Goal: Information Seeking & Learning: Learn about a topic

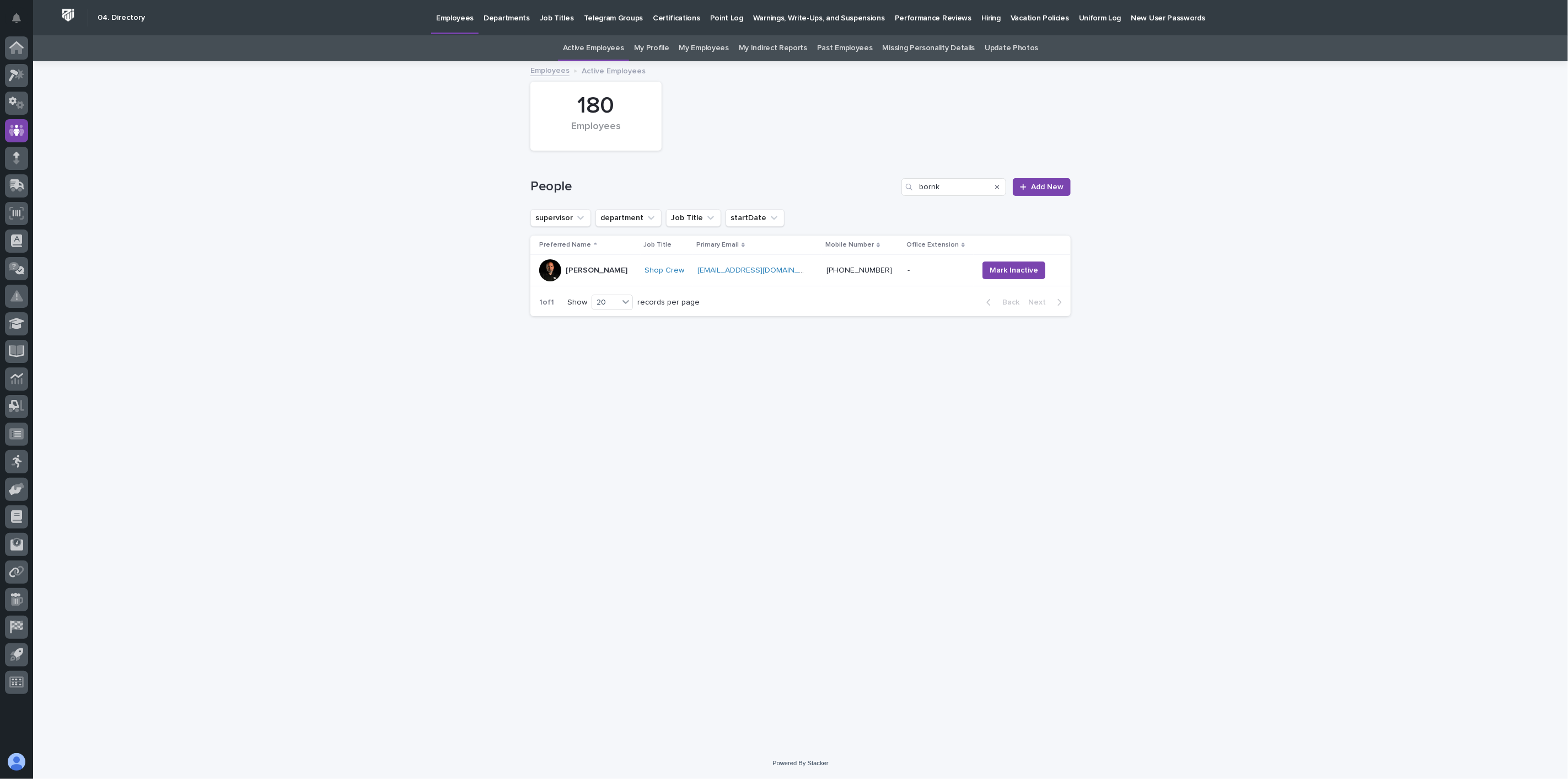
click at [728, 284] on td "eggbert1972.eb@gmail.com eggbert1972.eb@gmail.com" at bounding box center [758, 270] width 129 height 32
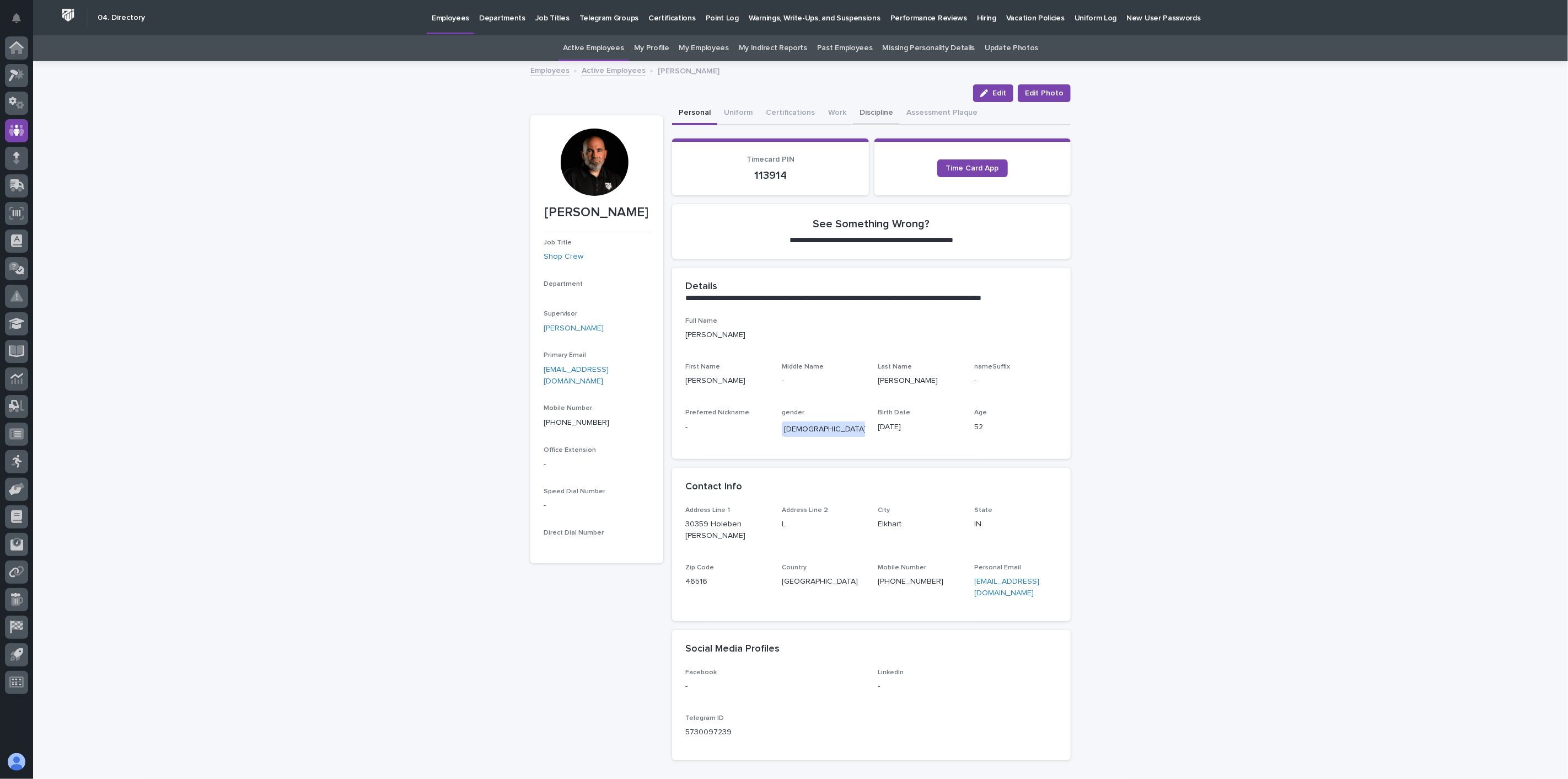
click at [866, 110] on button "Discipline" at bounding box center [876, 114] width 47 height 23
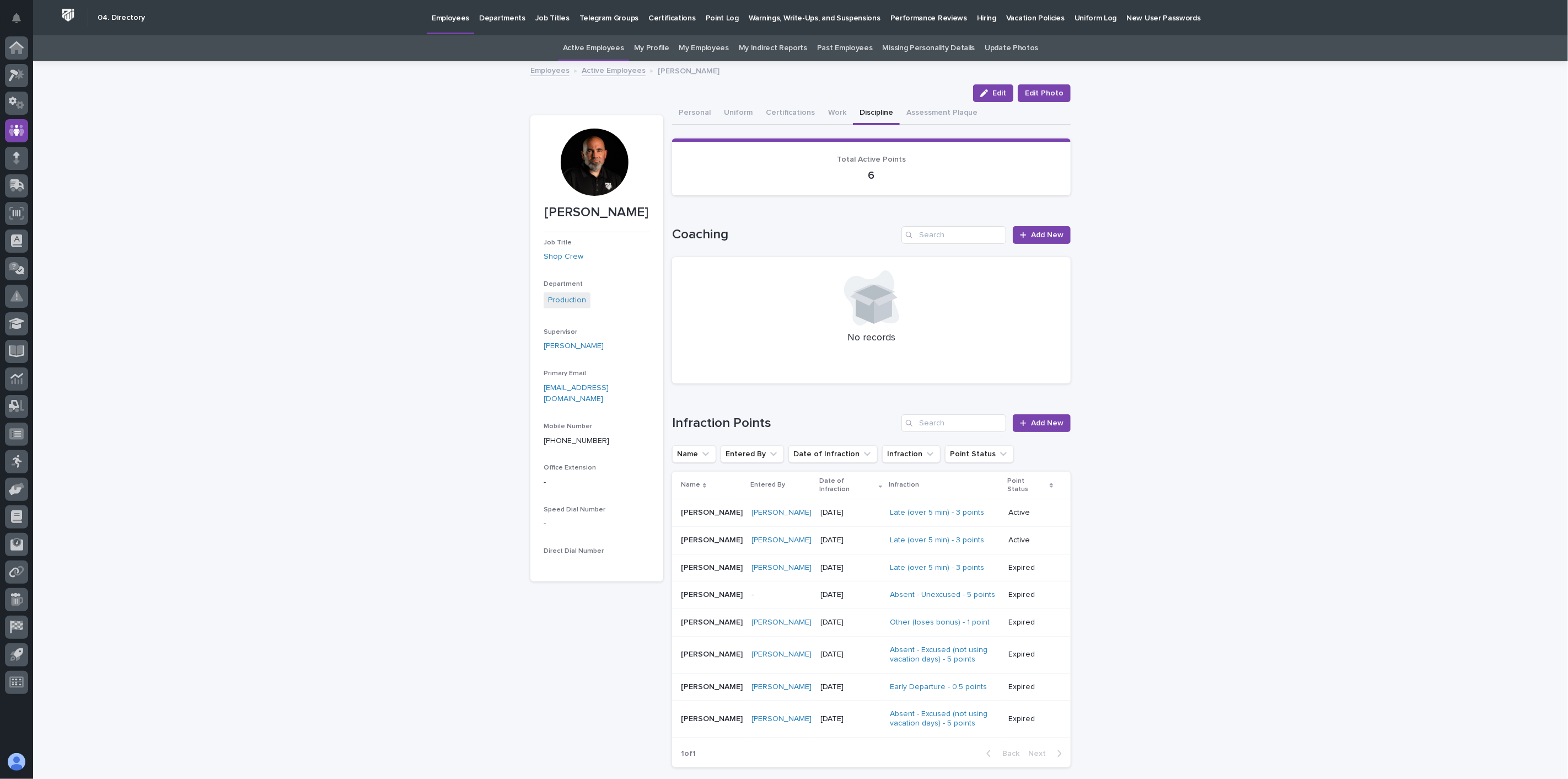
click at [828, 619] on div "07/10/2023" at bounding box center [851, 622] width 61 height 18
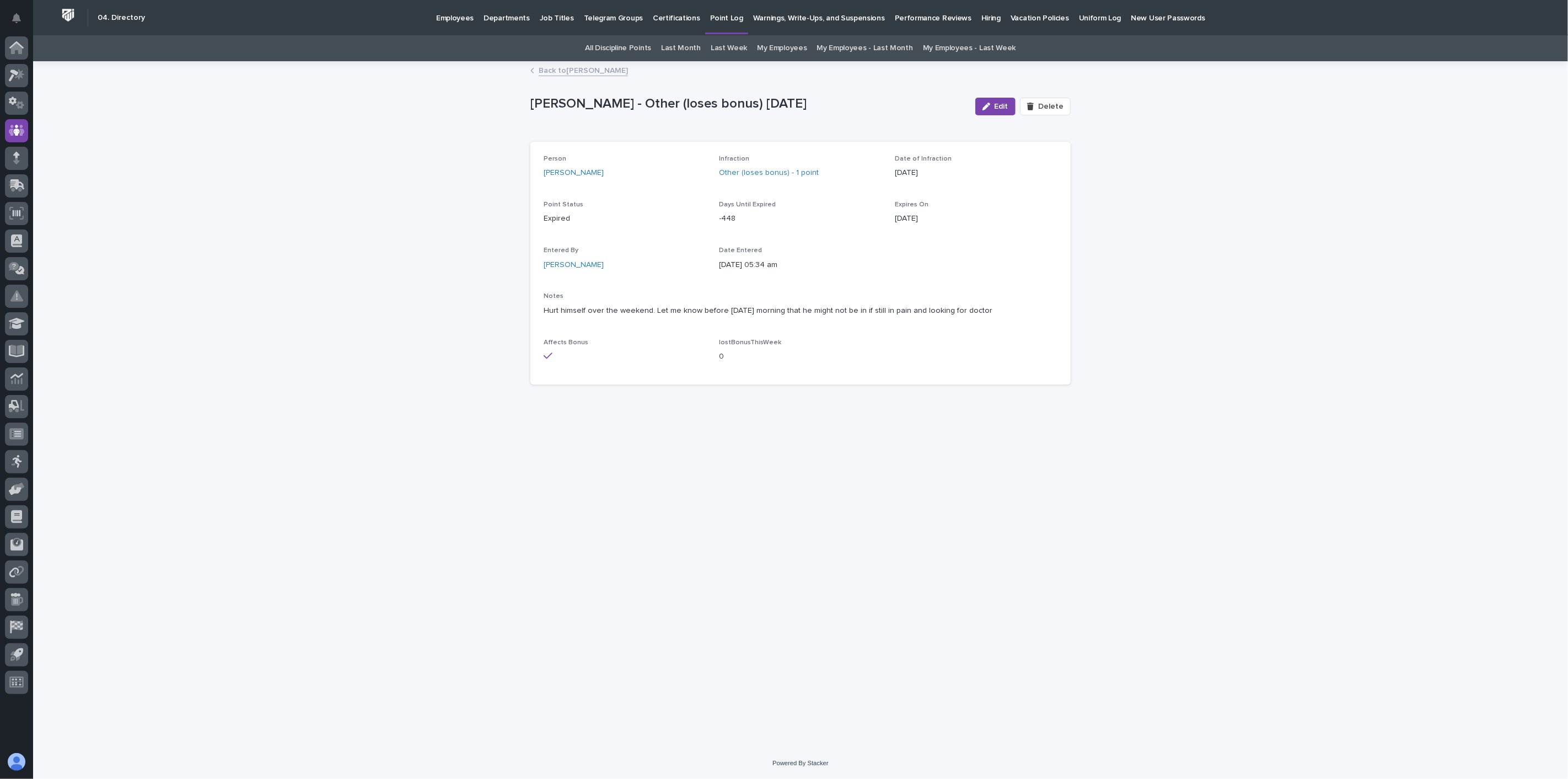
click at [575, 71] on link "Back to Eric Bornkamp" at bounding box center [583, 69] width 89 height 13
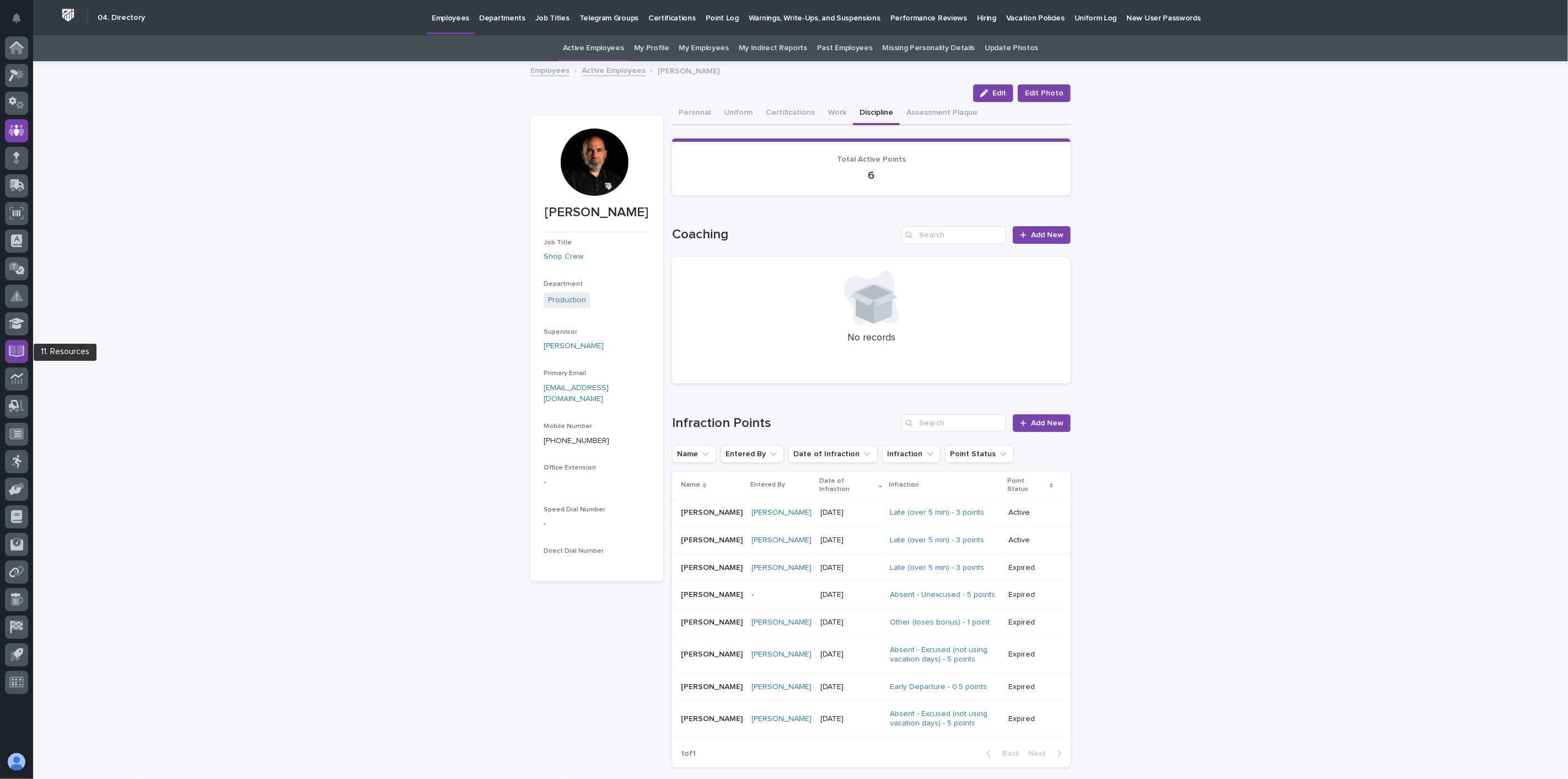
click at [14, 351] on icon at bounding box center [16, 350] width 13 height 10
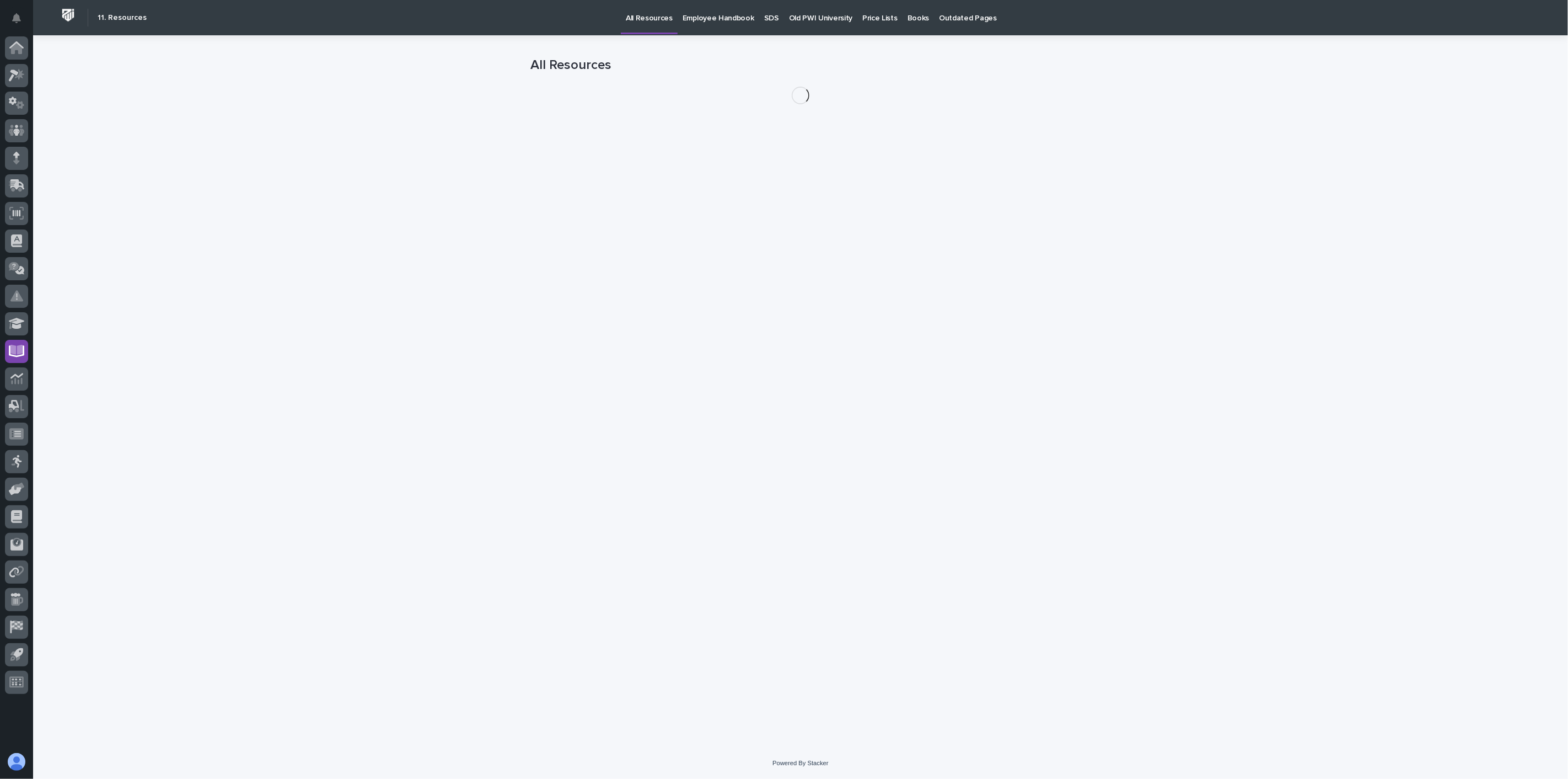
click at [724, 17] on p "Employee Handbook" at bounding box center [718, 12] width 72 height 23
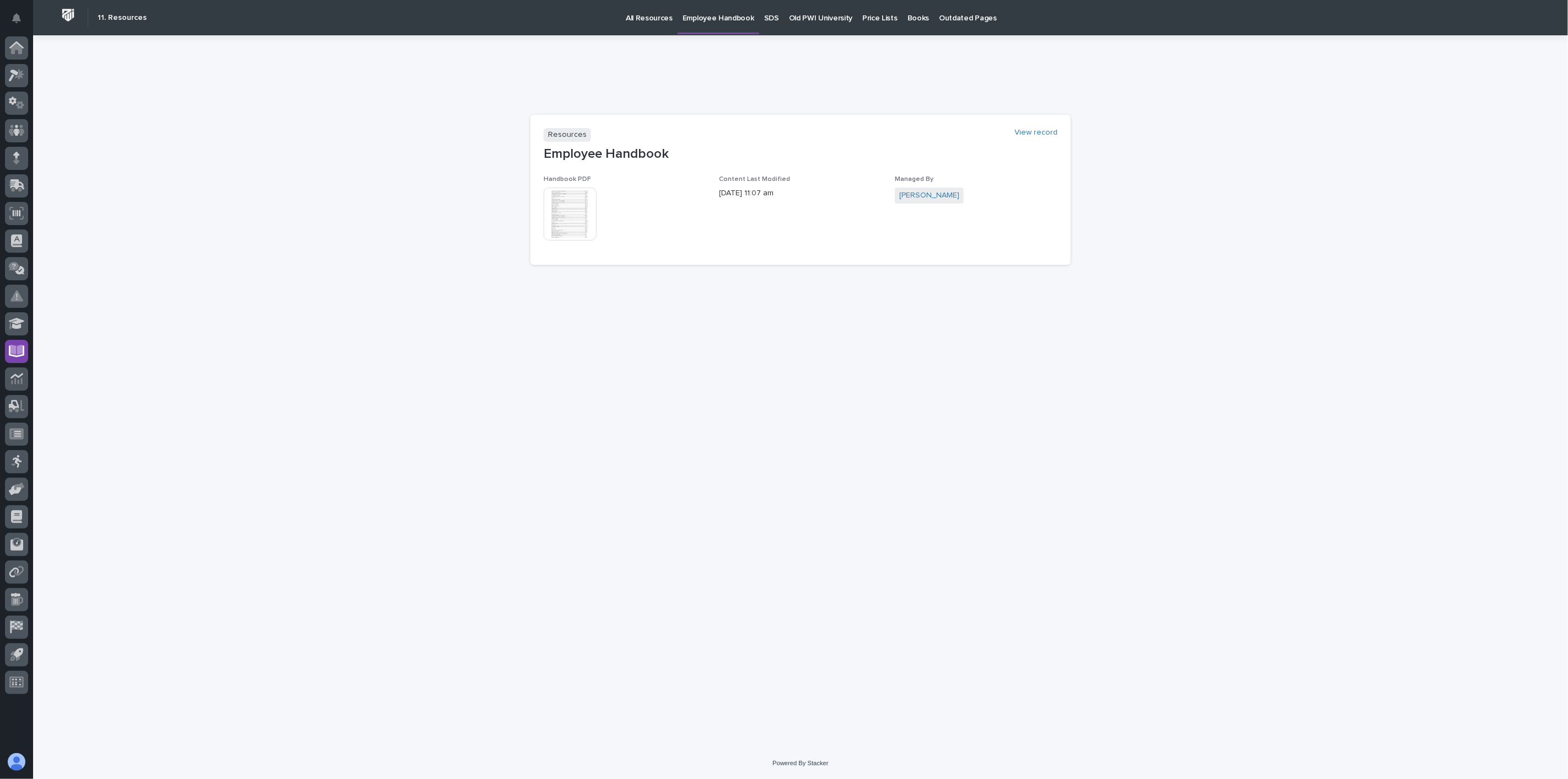
click at [575, 222] on img at bounding box center [570, 214] width 53 height 53
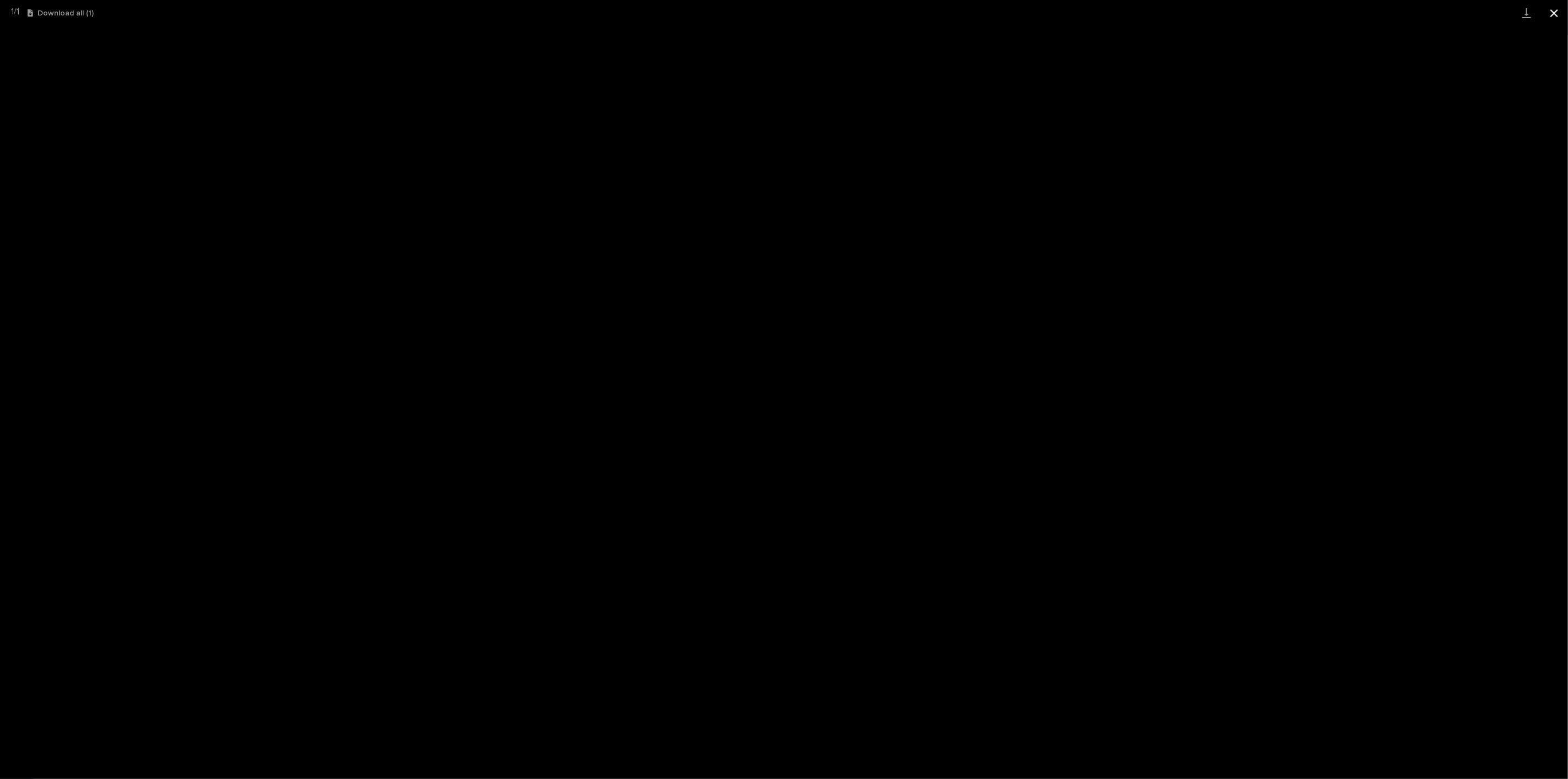
click at [1555, 10] on button "Close gallery" at bounding box center [1554, 13] width 27 height 26
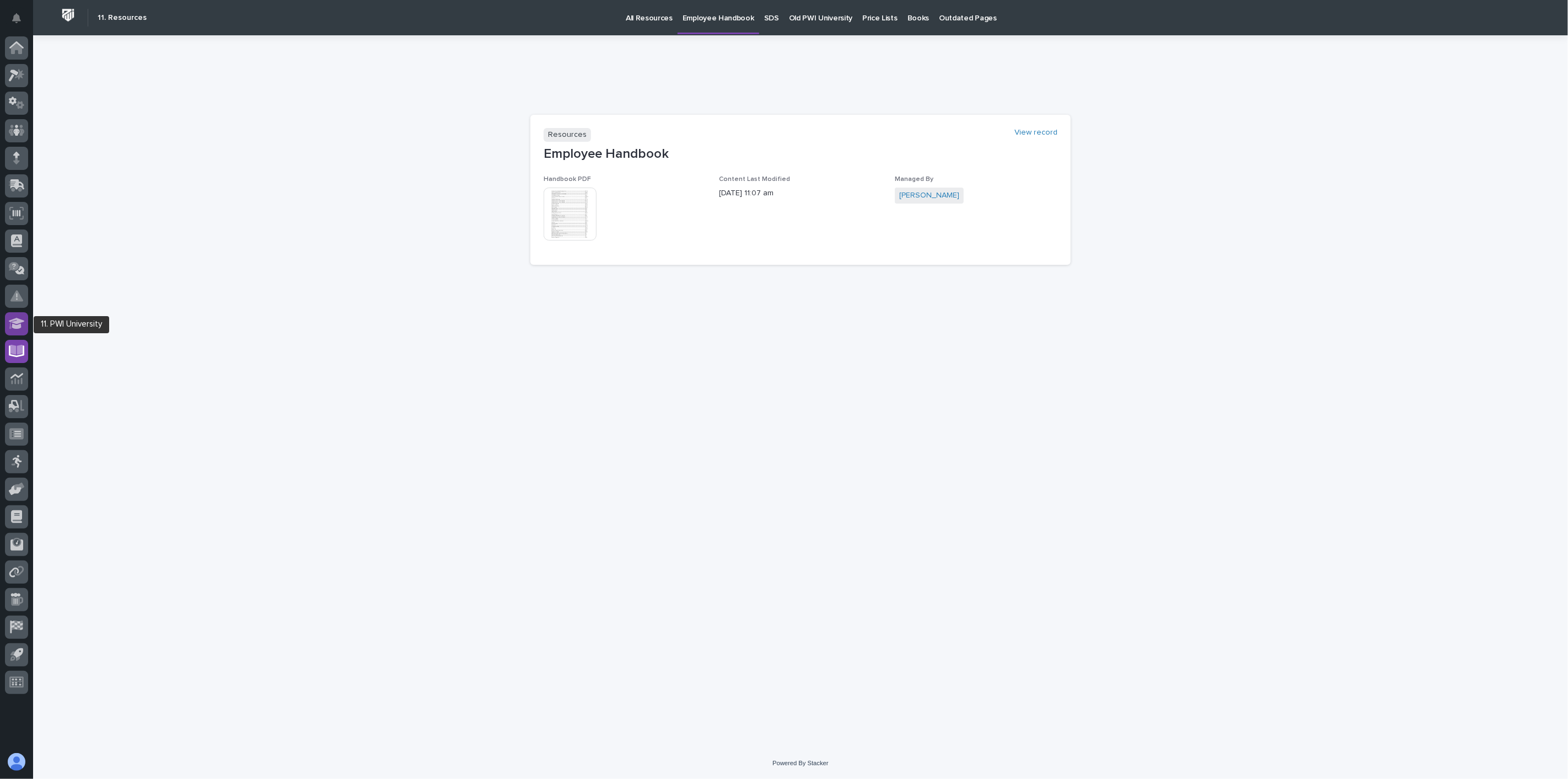
click at [15, 323] on icon at bounding box center [16, 323] width 16 height 13
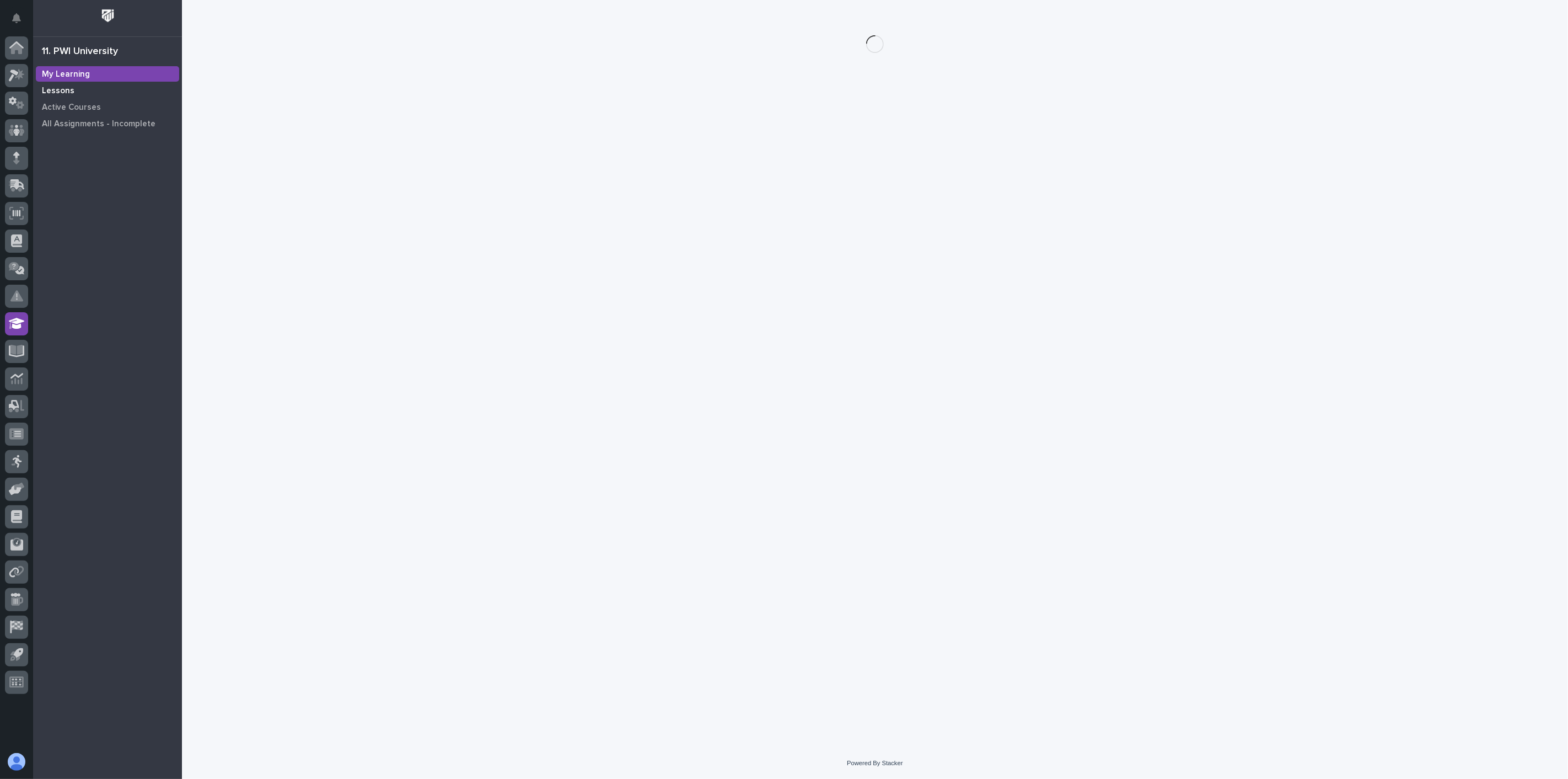
click at [76, 90] on div "Lessons" at bounding box center [107, 90] width 143 height 15
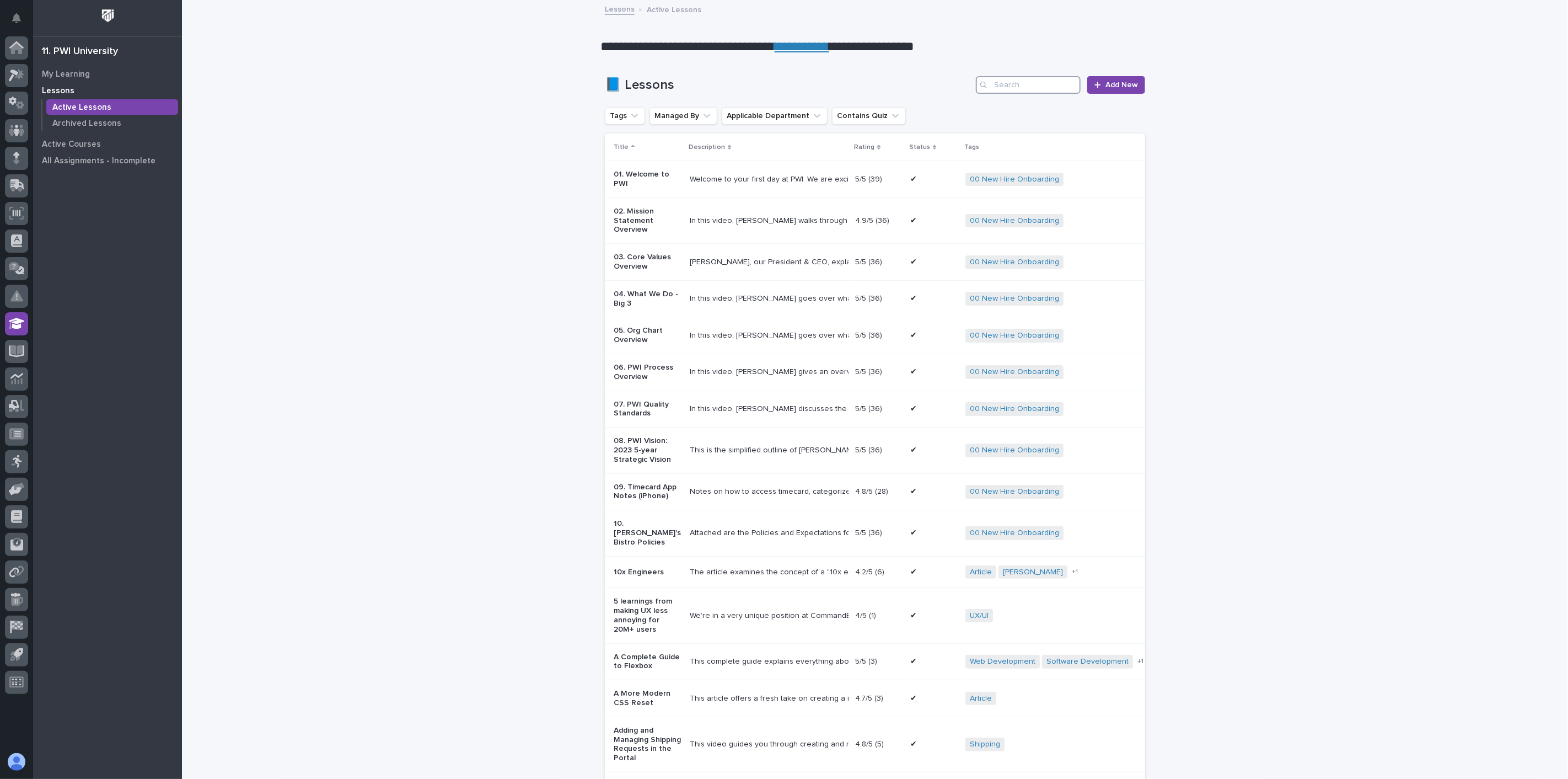
click at [996, 86] on input "Search" at bounding box center [1028, 85] width 105 height 18
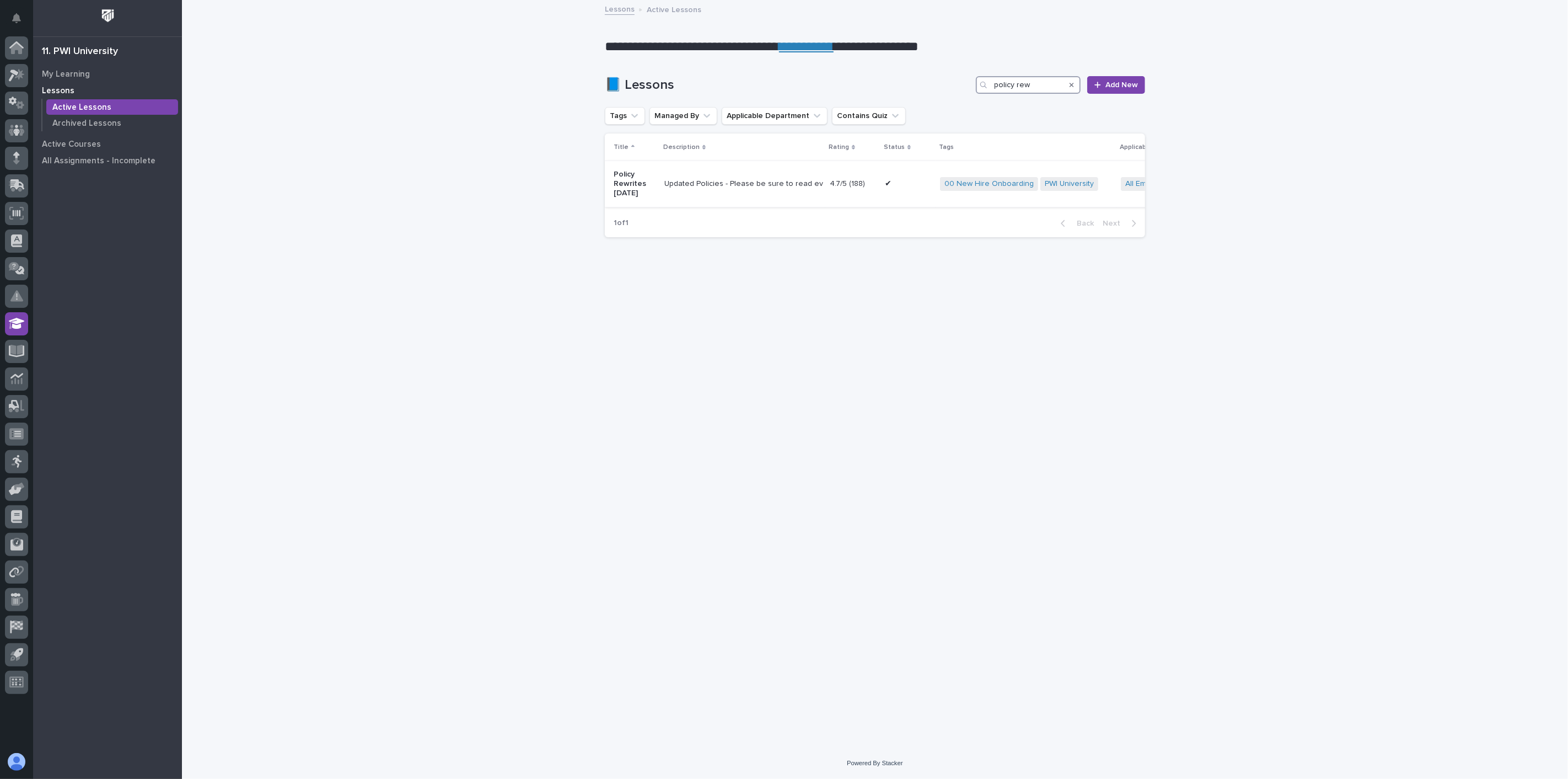
type input "policy rew"
click at [658, 200] on td "Policy Rewrites Apr 2025" at bounding box center [632, 183] width 55 height 46
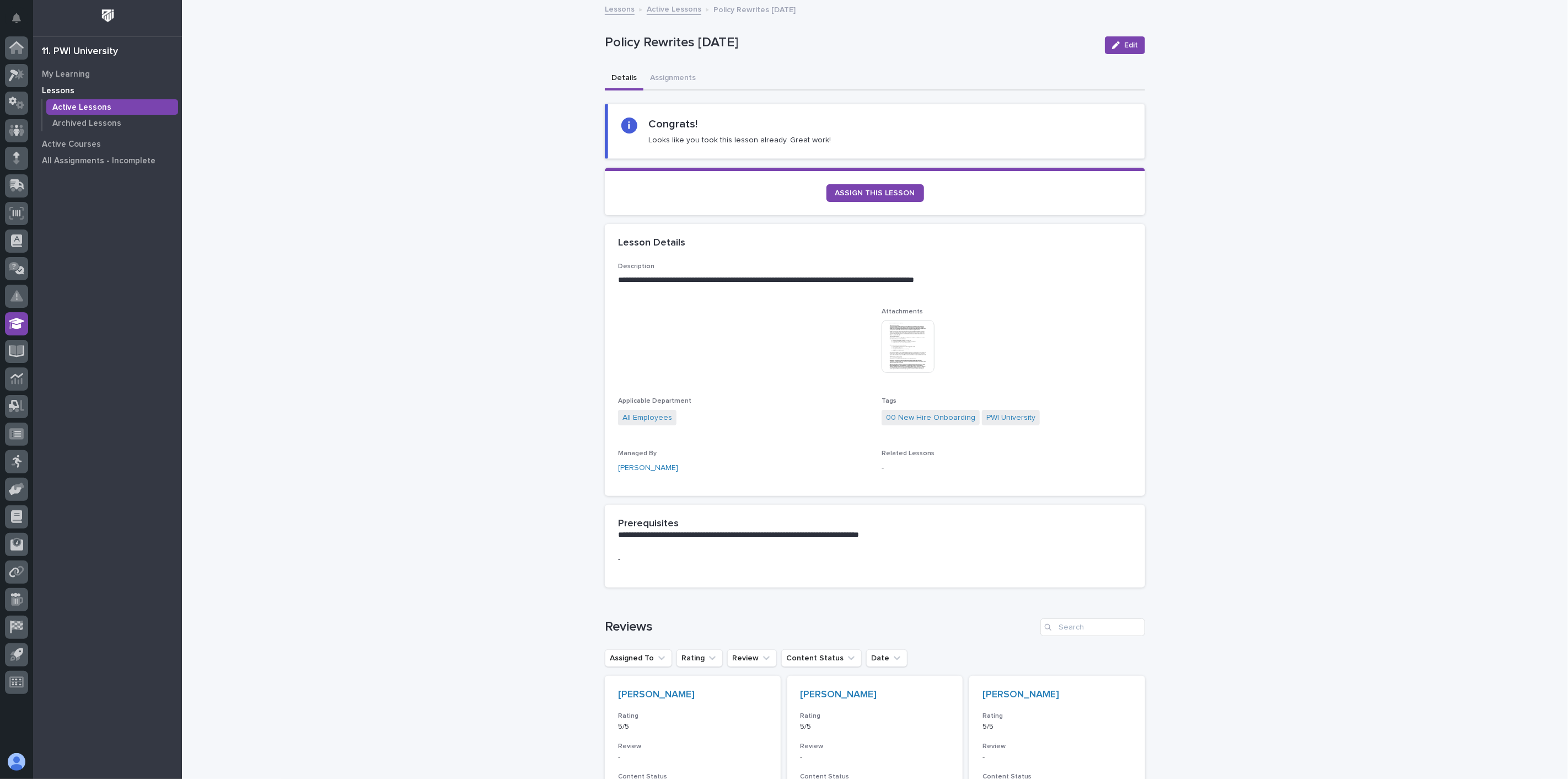
click at [903, 348] on img at bounding box center [908, 346] width 53 height 53
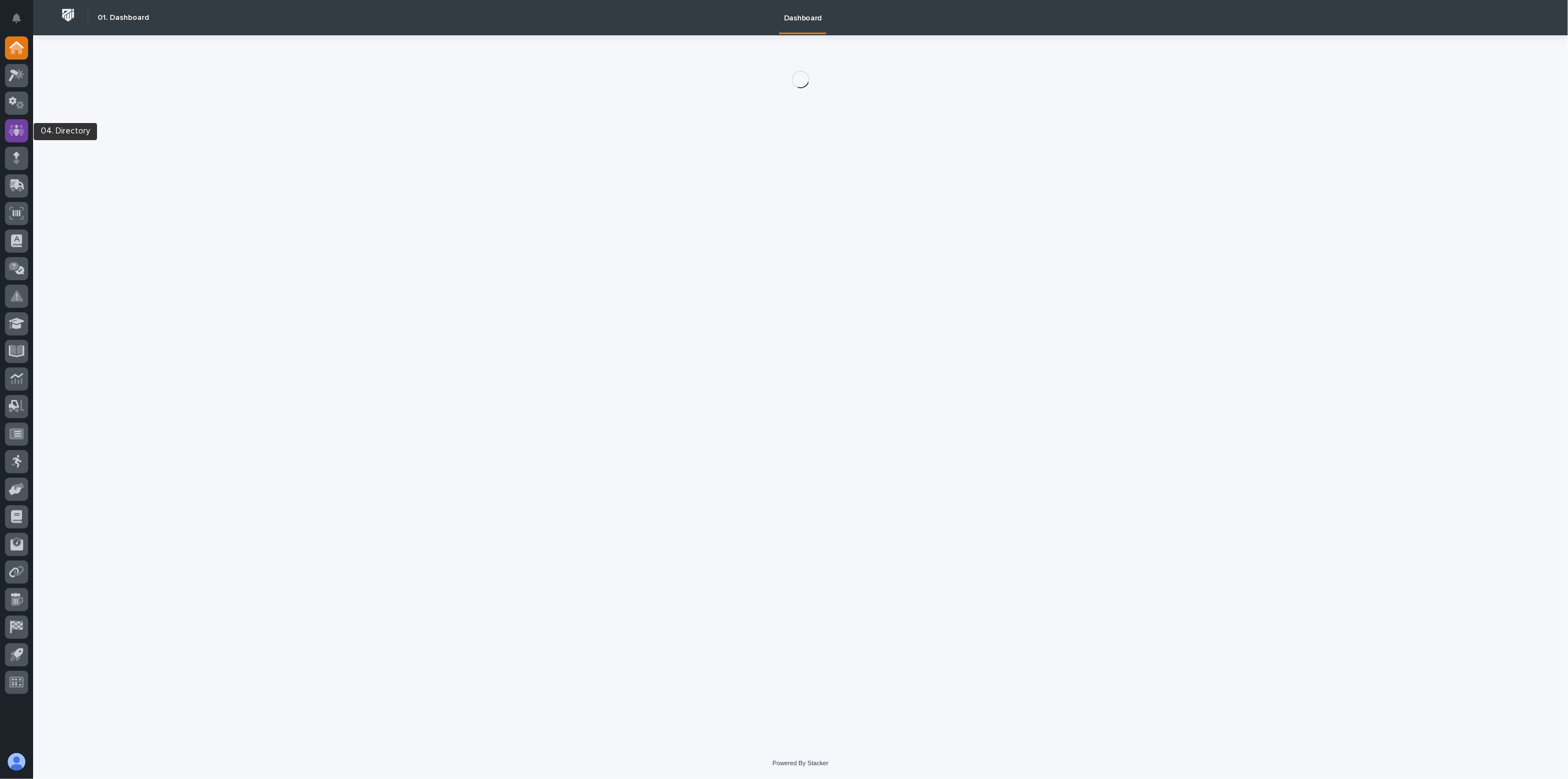
click at [19, 130] on icon at bounding box center [16, 130] width 7 height 11
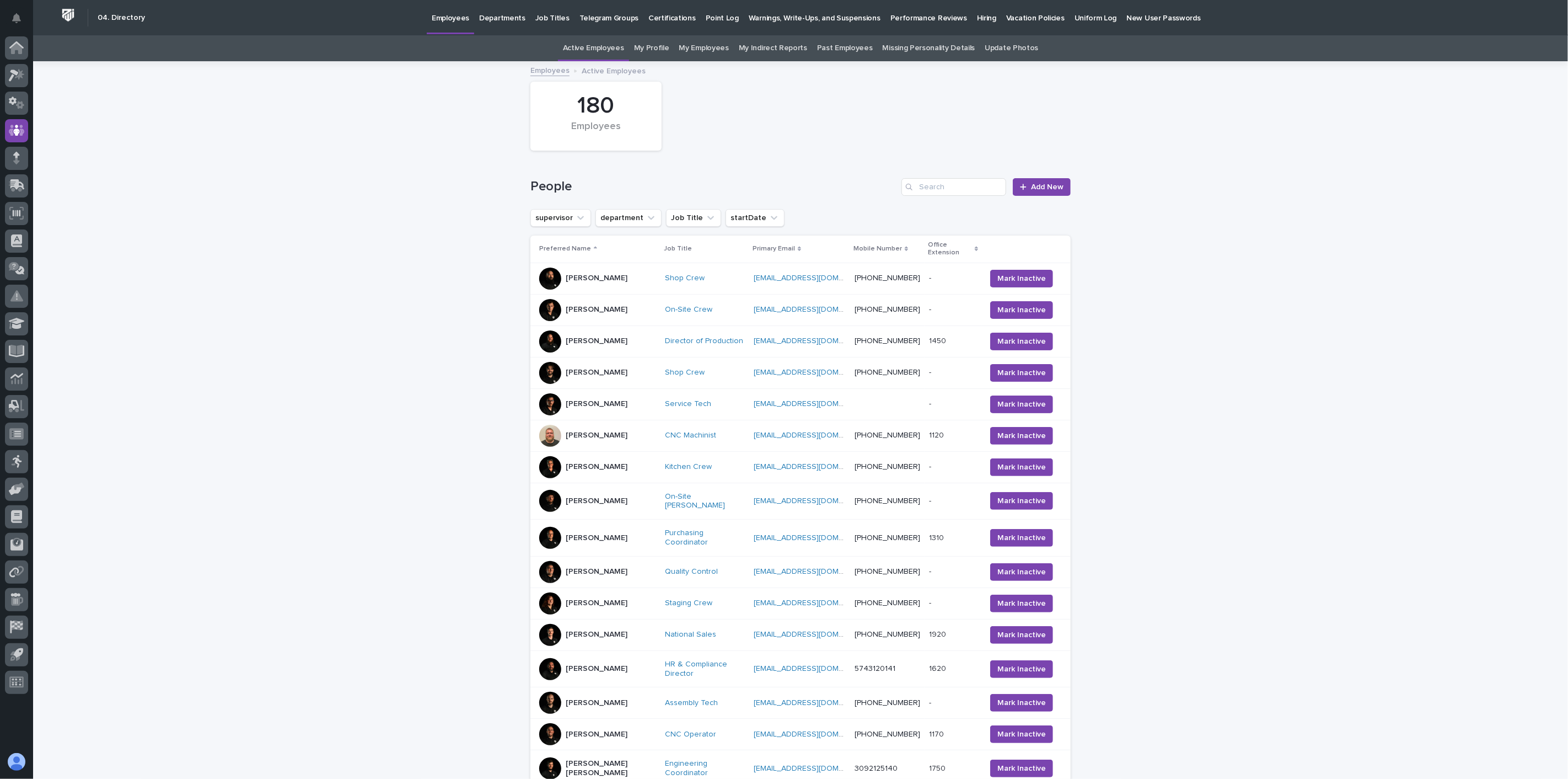
click at [588, 432] on div "[PERSON_NAME]" at bounding box center [596, 435] width 61 height 18
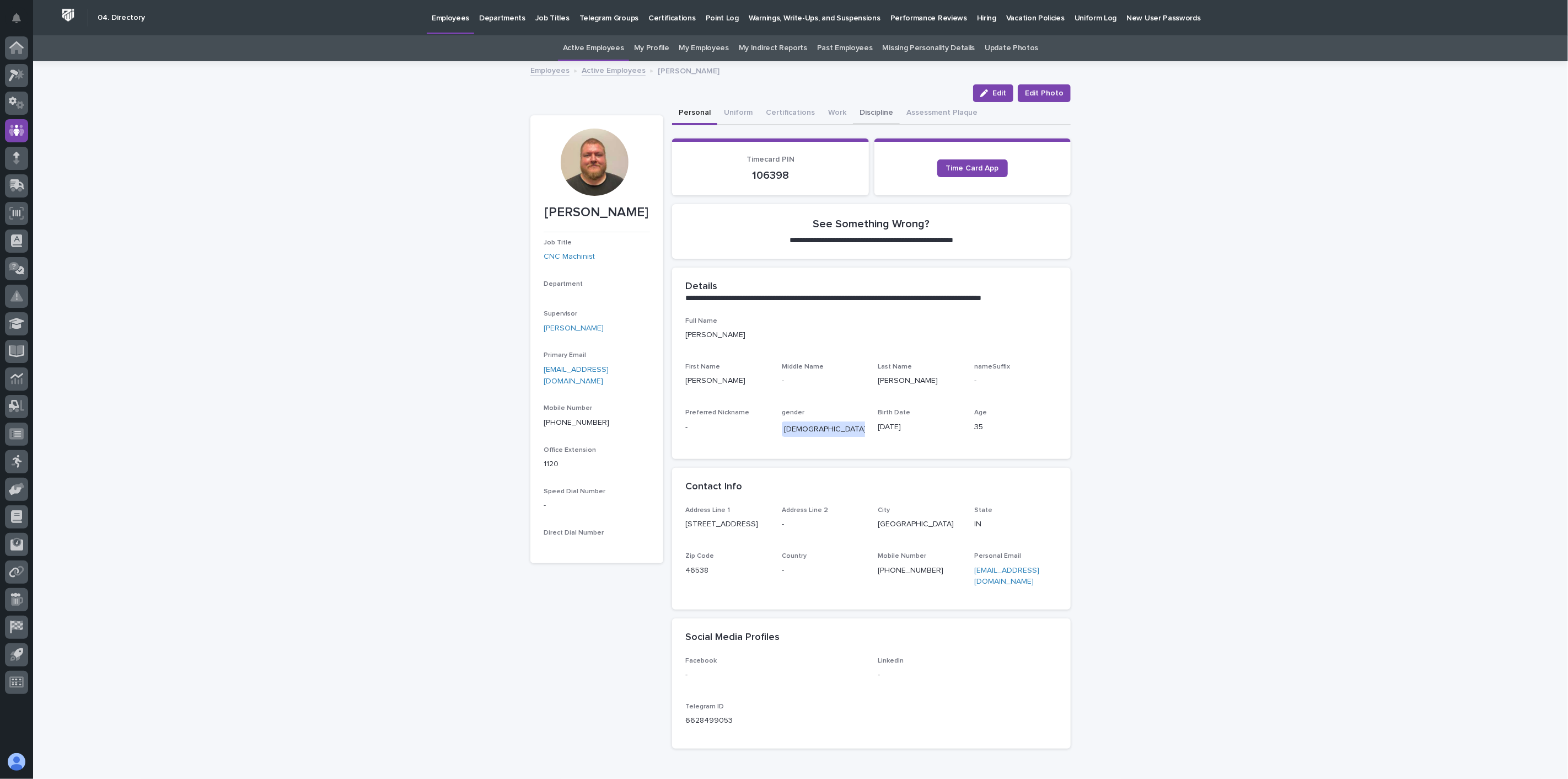
click at [873, 111] on button "Discipline" at bounding box center [876, 114] width 47 height 23
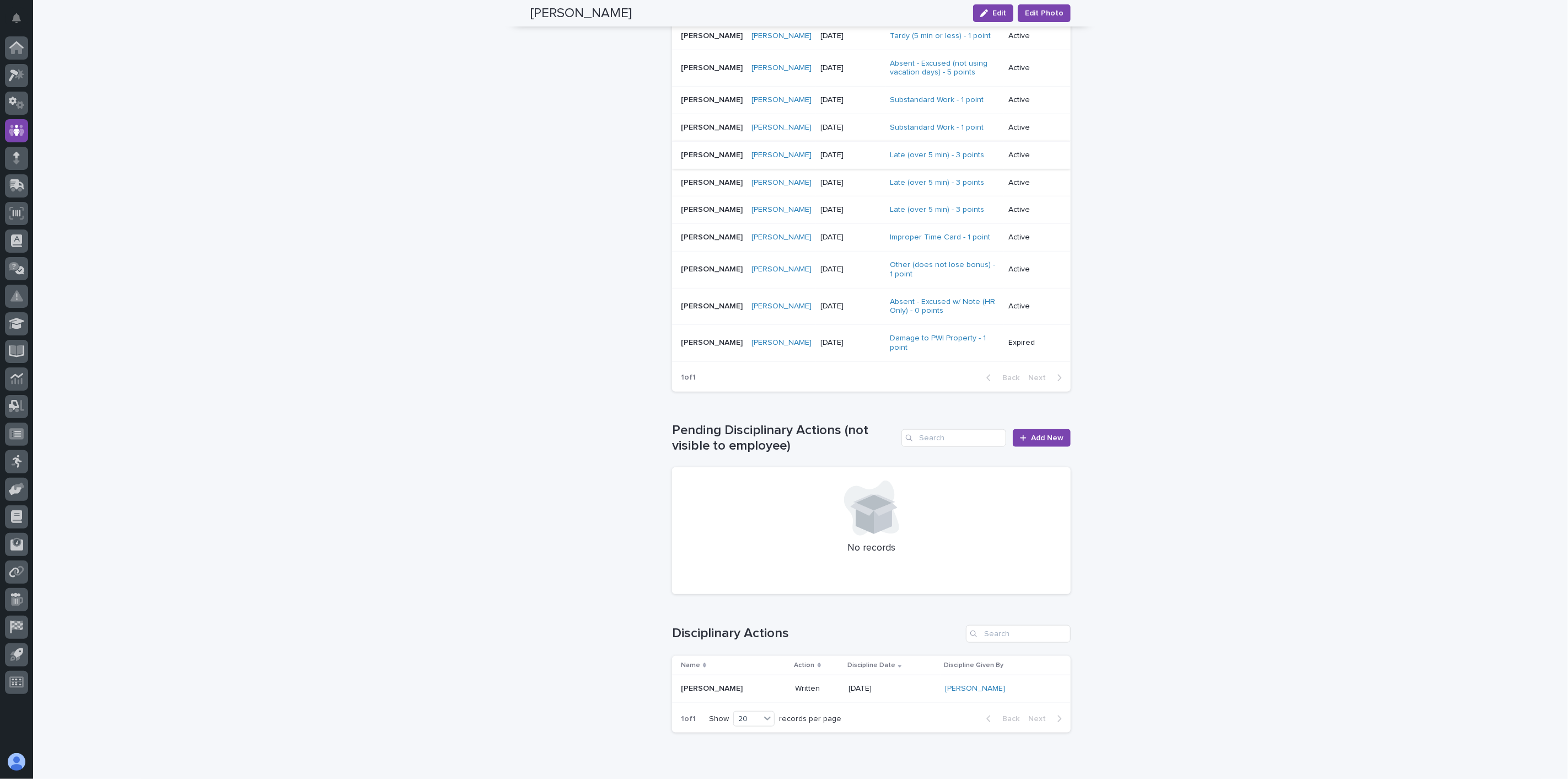
scroll to position [714, 0]
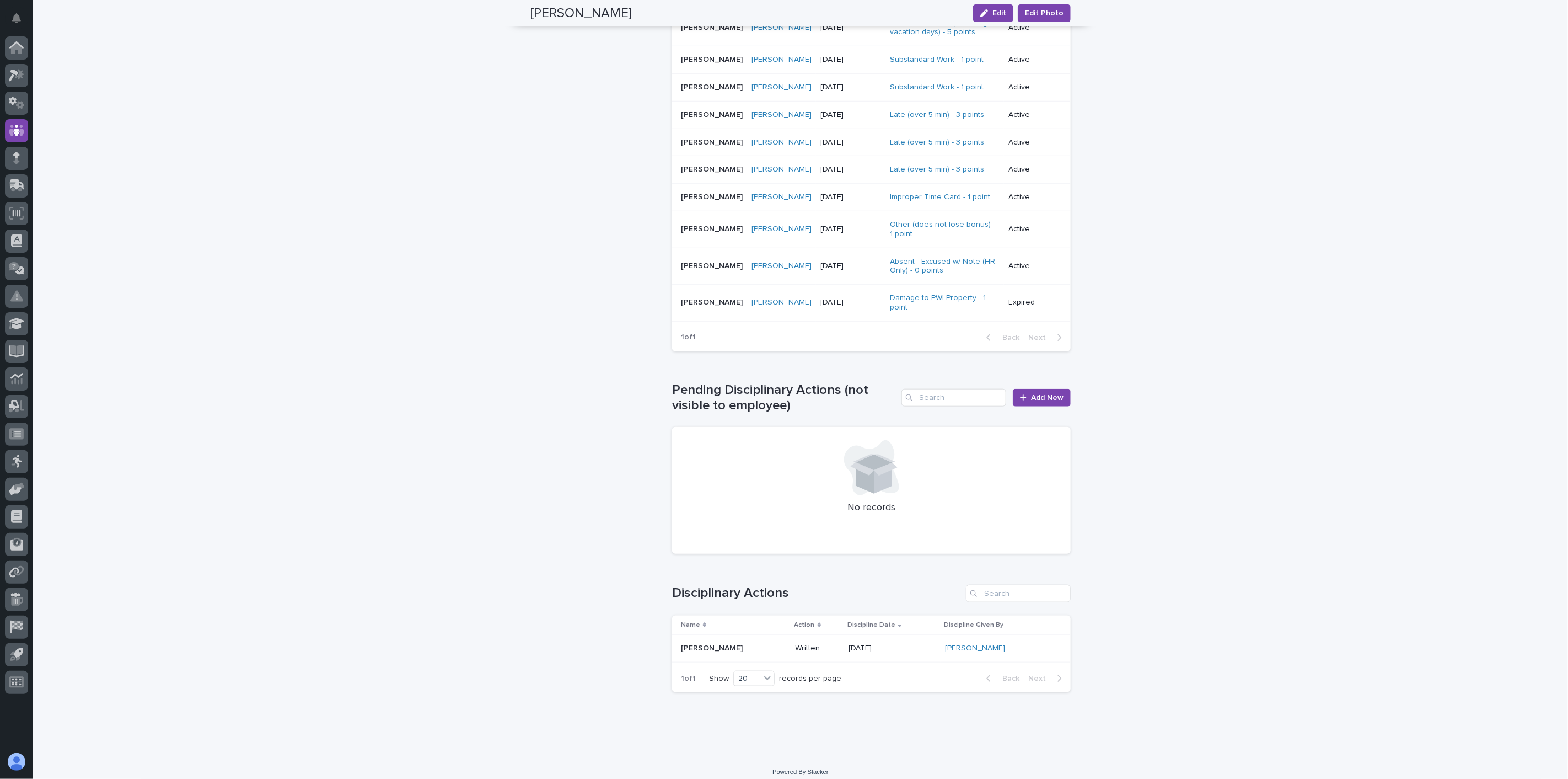
click at [728, 649] on td "[PERSON_NAME] [PERSON_NAME]" at bounding box center [732, 649] width 119 height 27
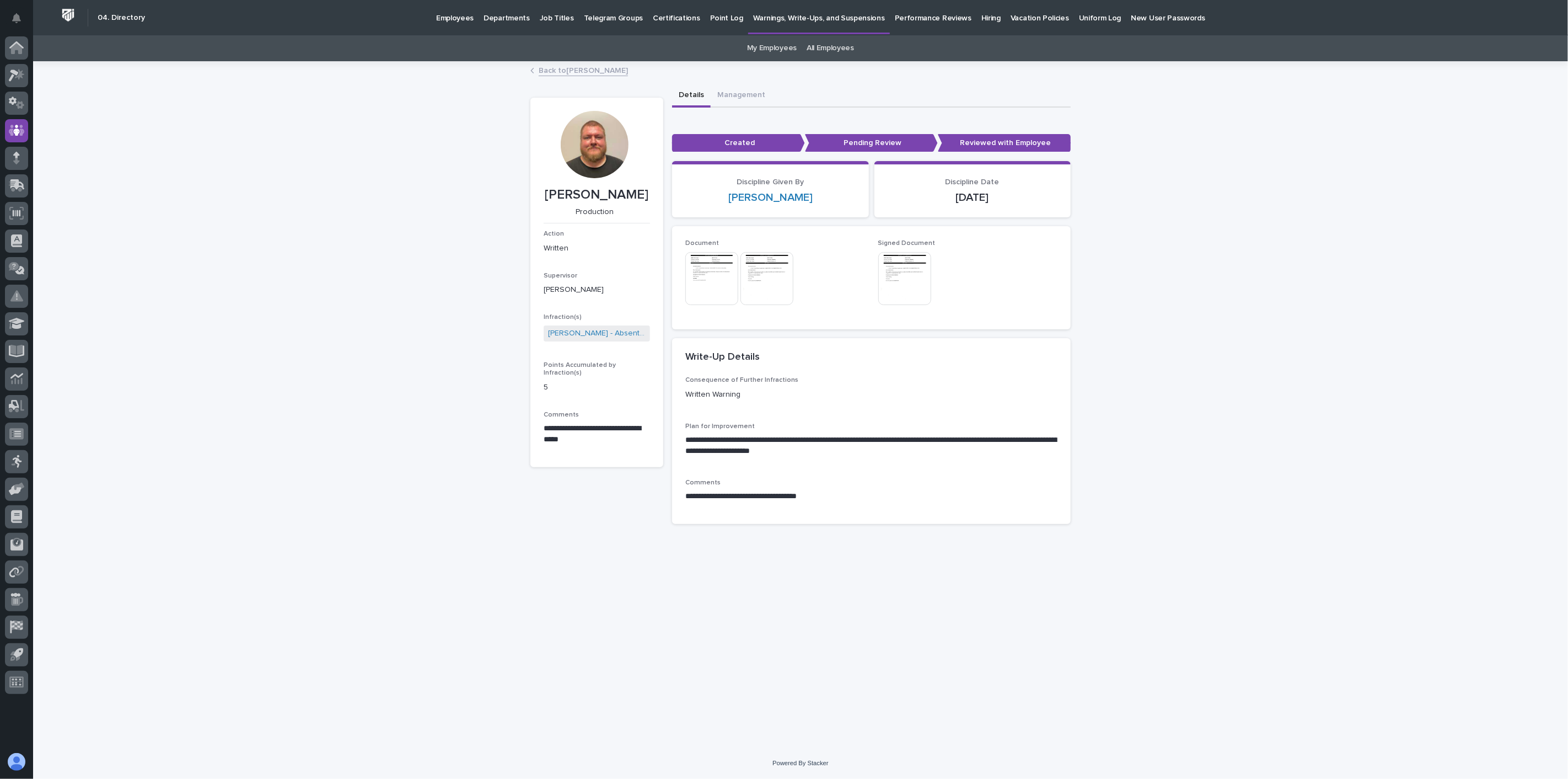
click at [708, 284] on img at bounding box center [712, 278] width 53 height 53
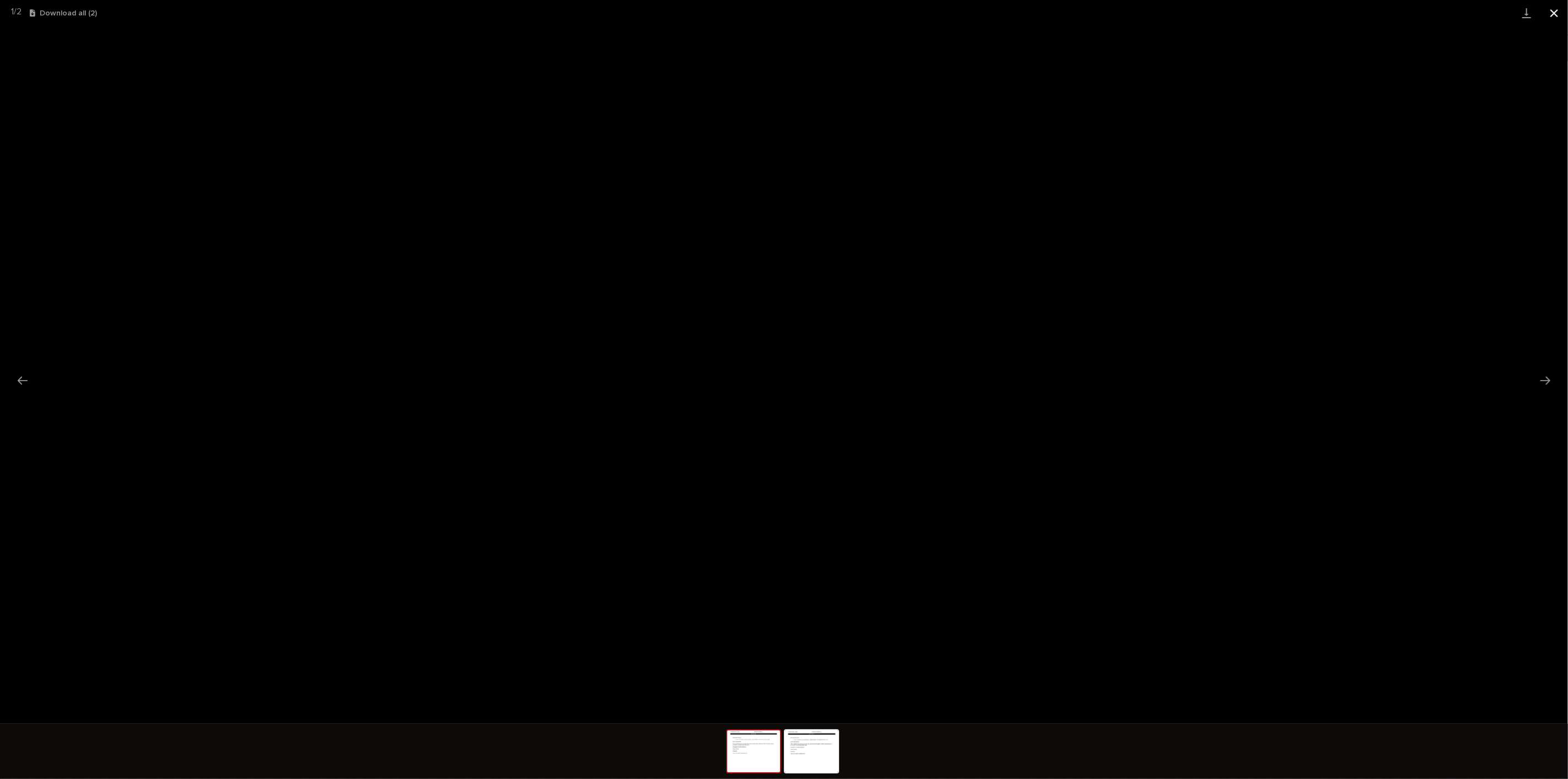
click at [1561, 12] on button "Close gallery" at bounding box center [1554, 13] width 27 height 26
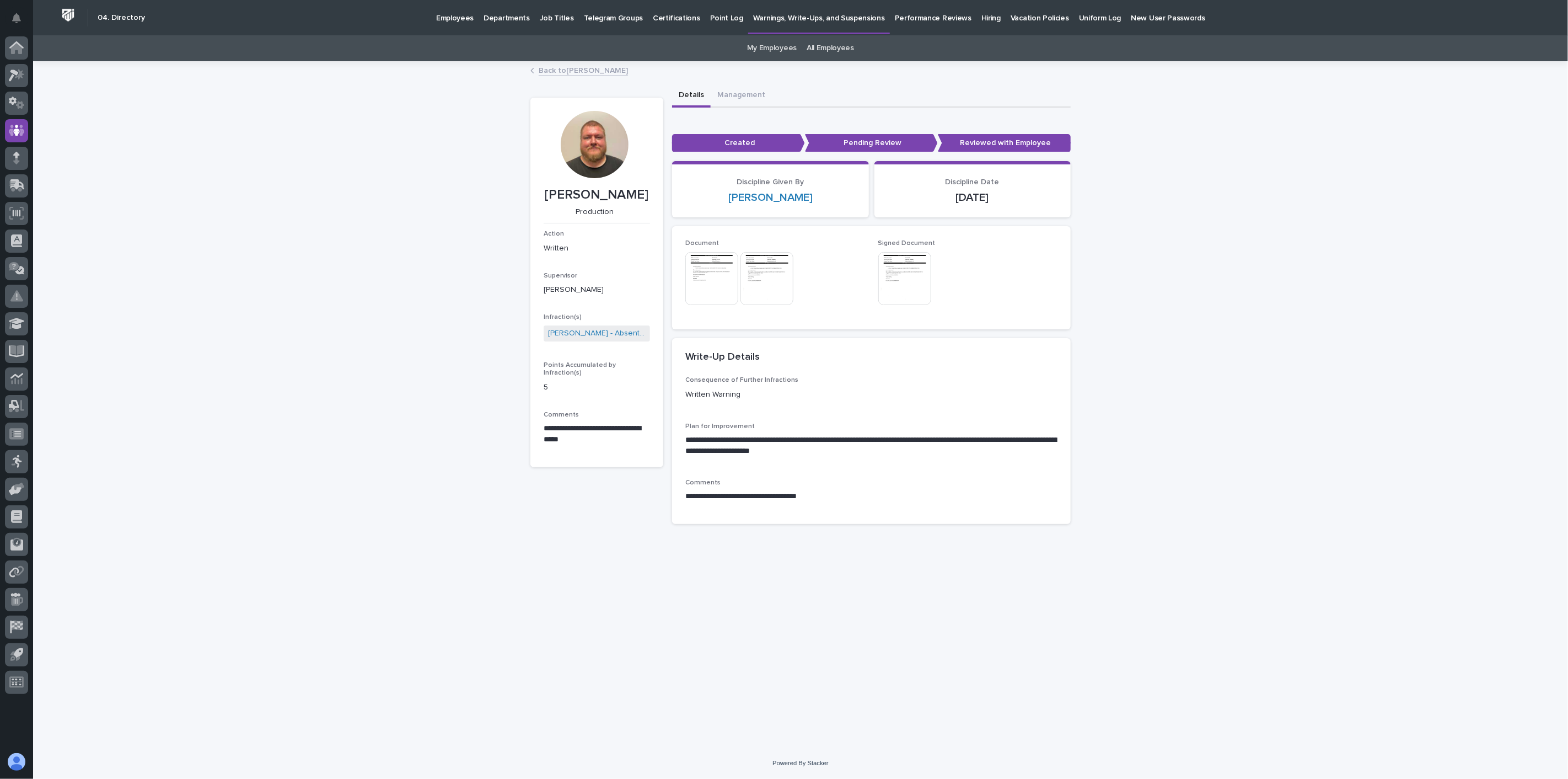
click at [601, 72] on link "Back to [PERSON_NAME]" at bounding box center [583, 69] width 89 height 13
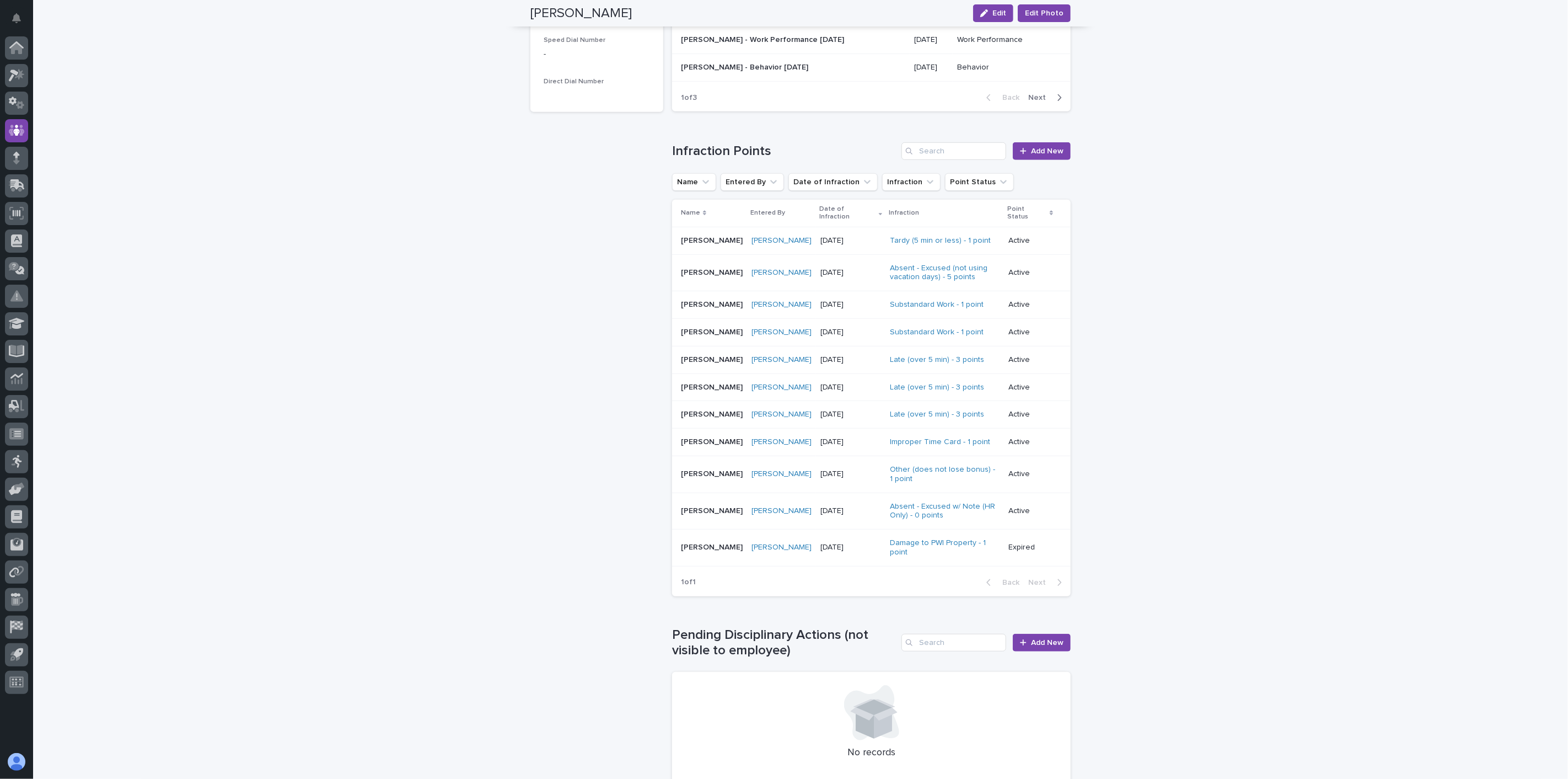
scroll to position [408, 0]
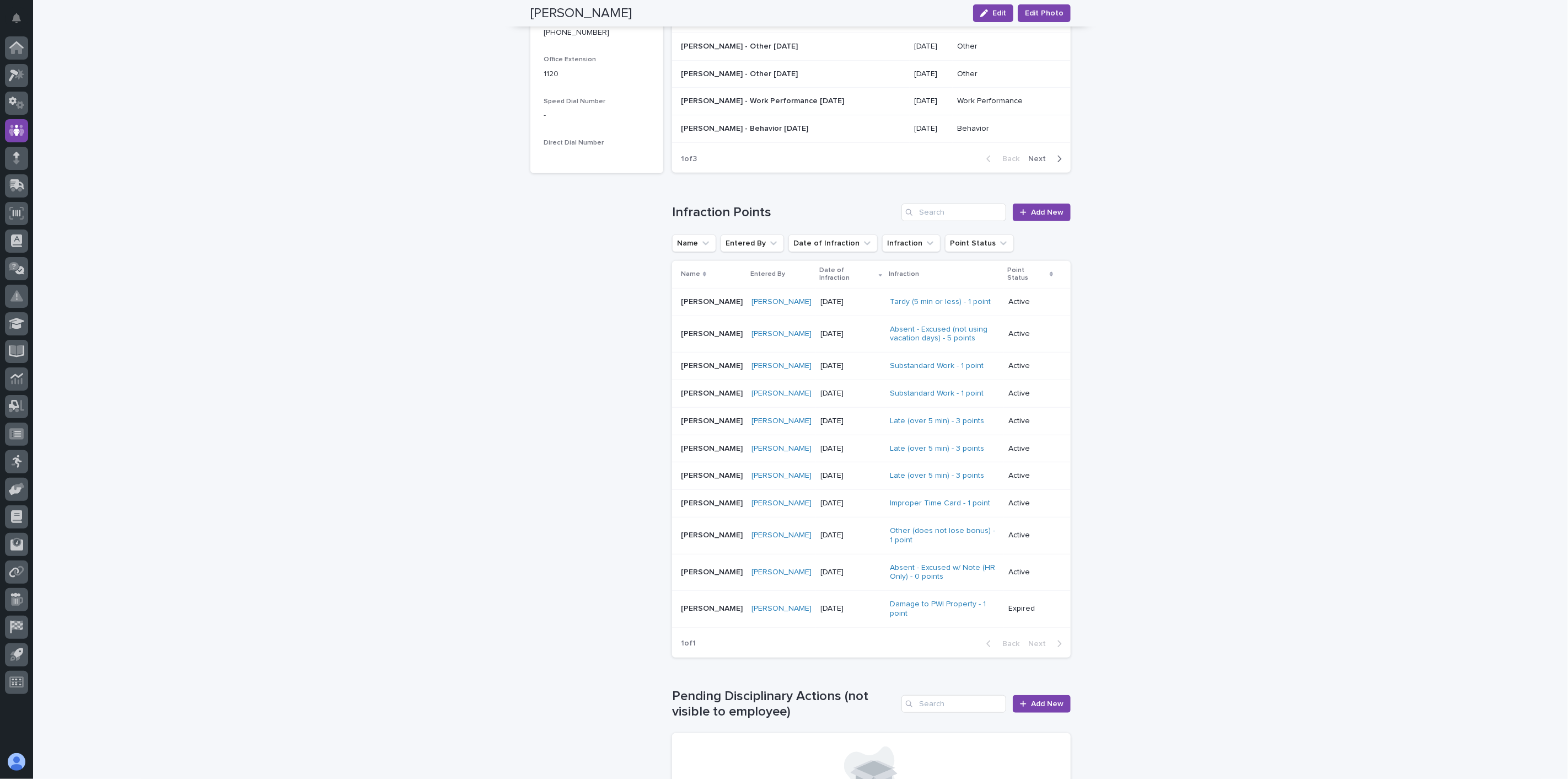
click at [724, 502] on div "[PERSON_NAME] [PERSON_NAME]" at bounding box center [712, 504] width 61 height 18
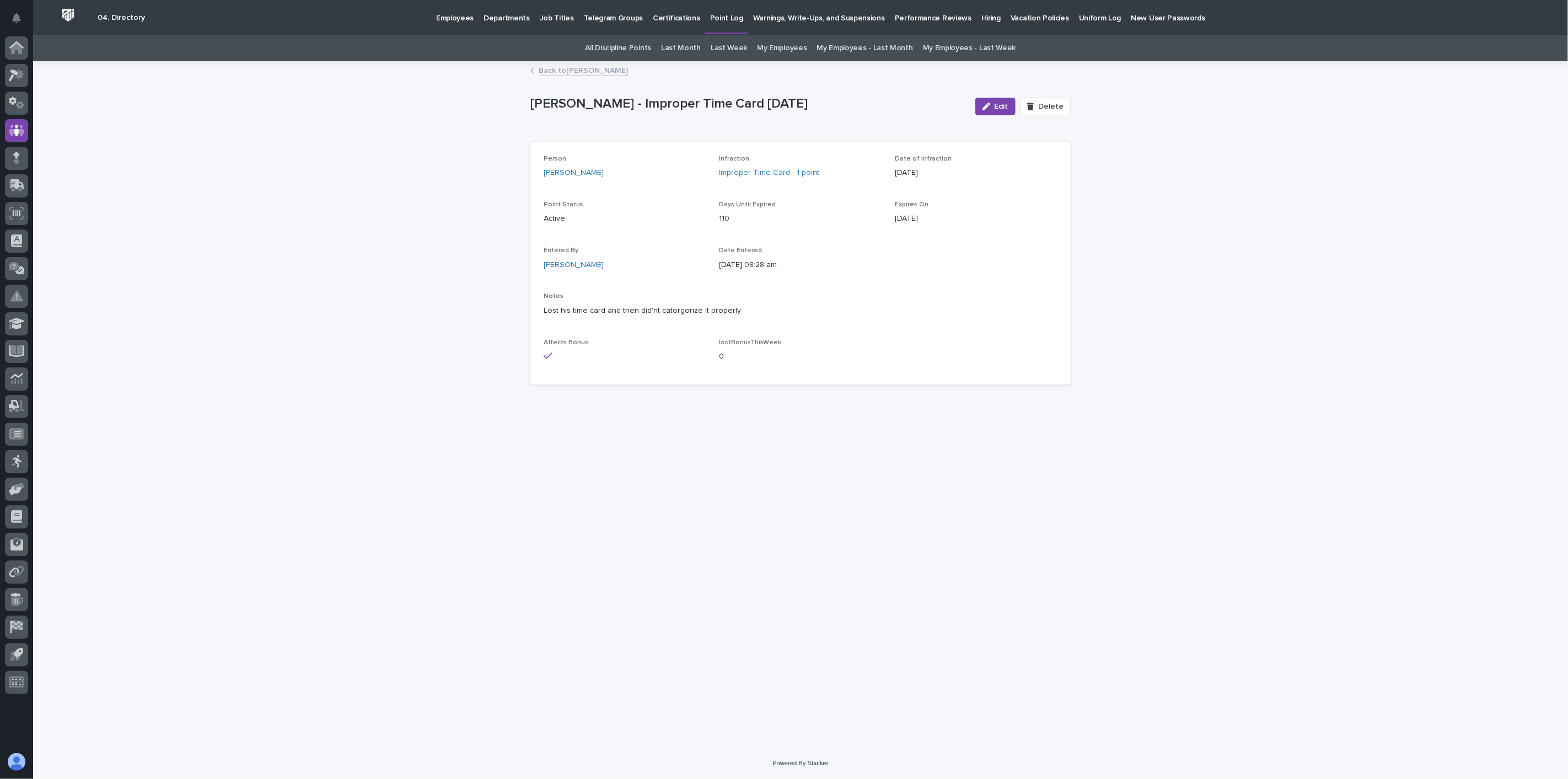
click at [586, 69] on link "Back to [PERSON_NAME]" at bounding box center [583, 69] width 89 height 13
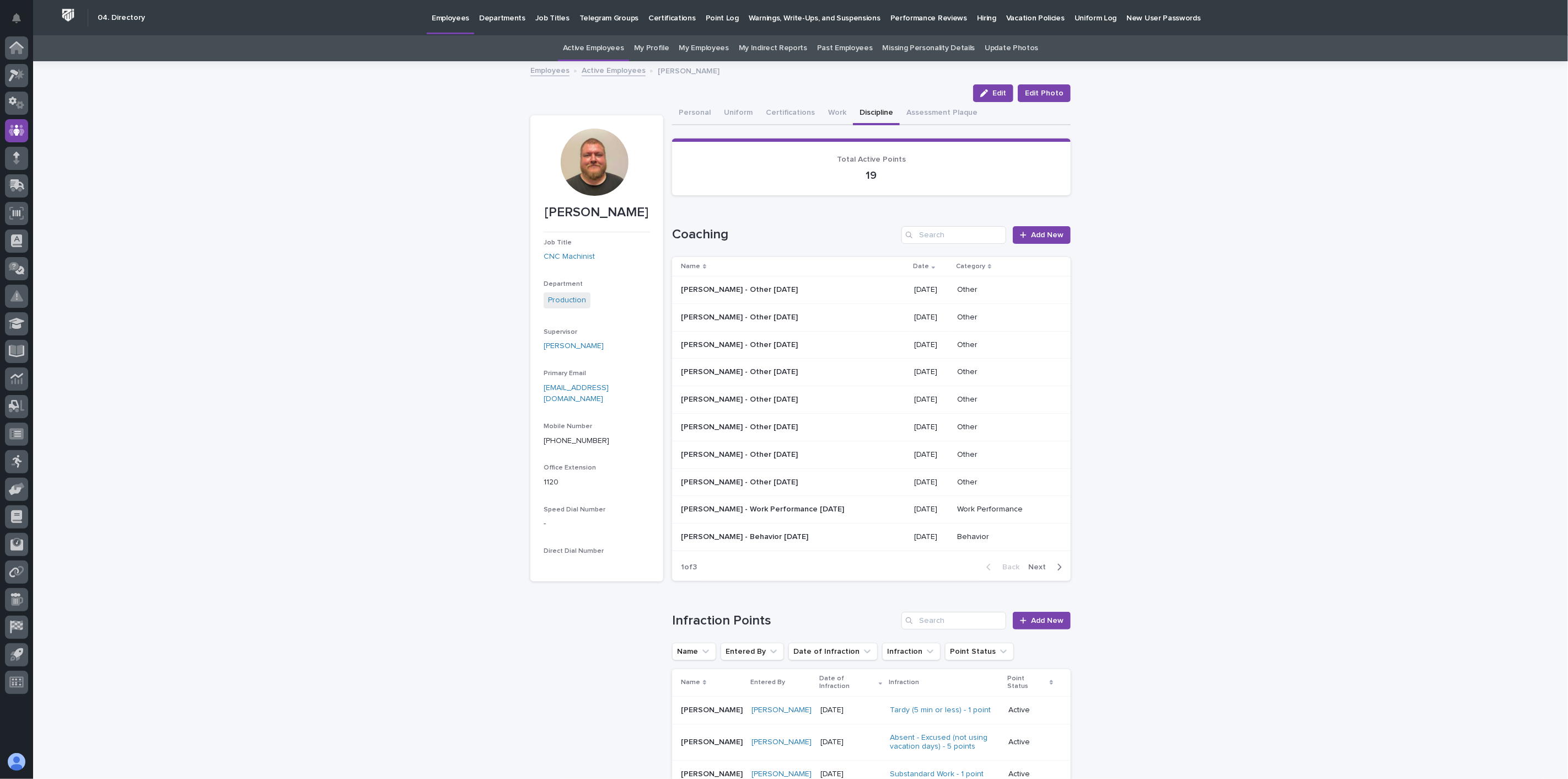
click at [593, 70] on link "Active Employees" at bounding box center [614, 69] width 64 height 13
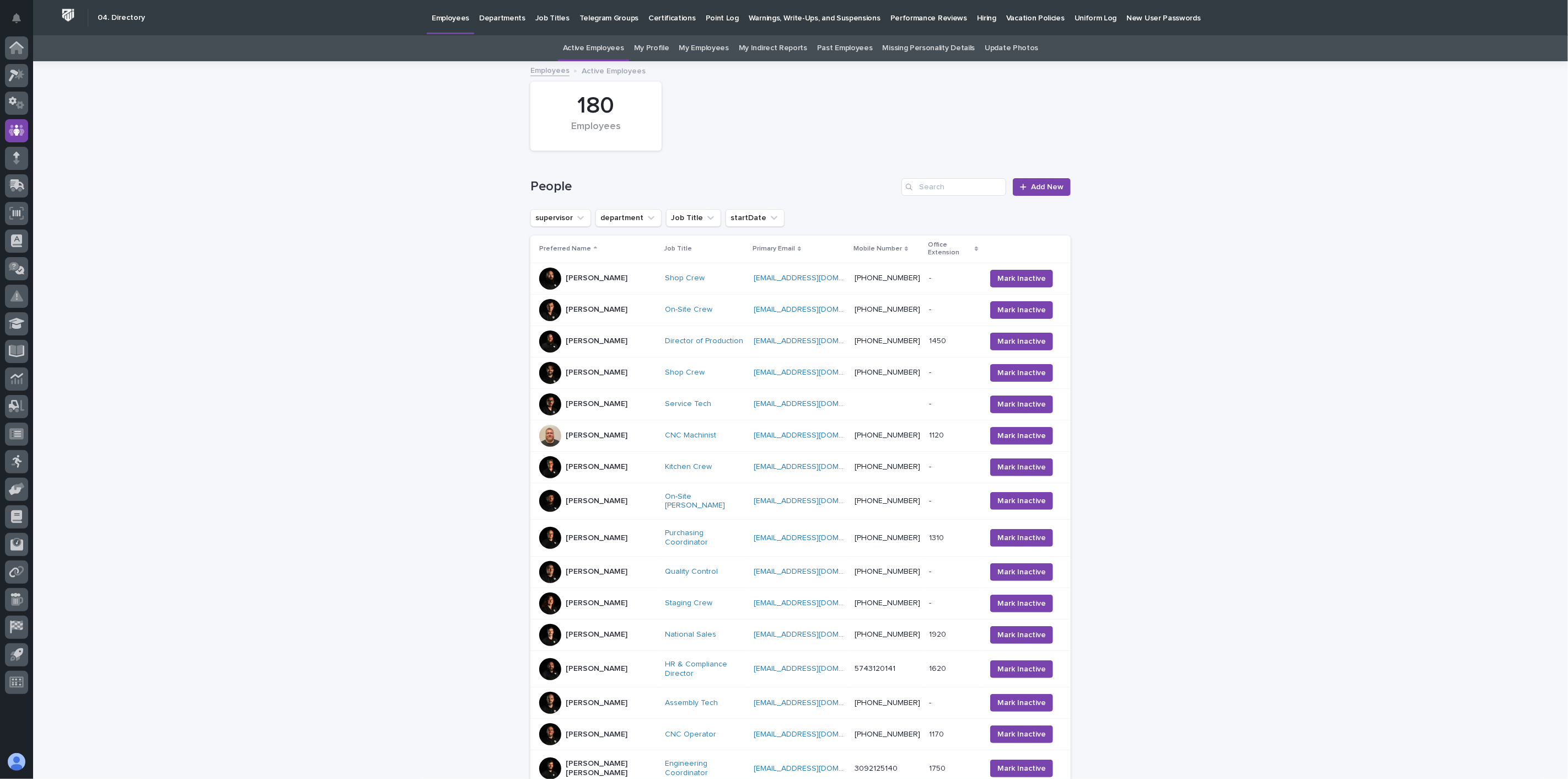
click at [598, 305] on p "[PERSON_NAME]" at bounding box center [596, 309] width 61 height 9
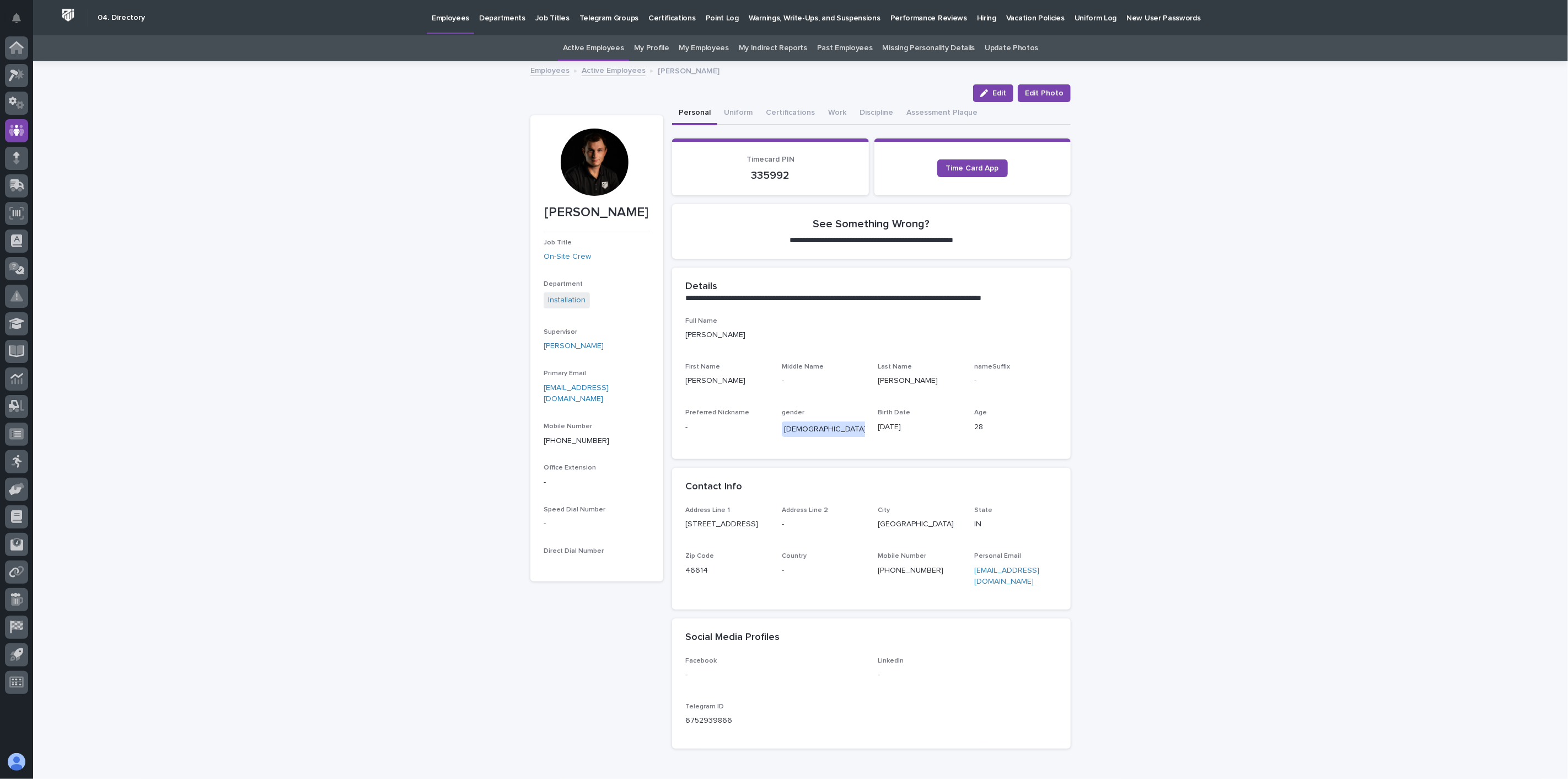
click at [598, 72] on link "Active Employees" at bounding box center [614, 69] width 64 height 13
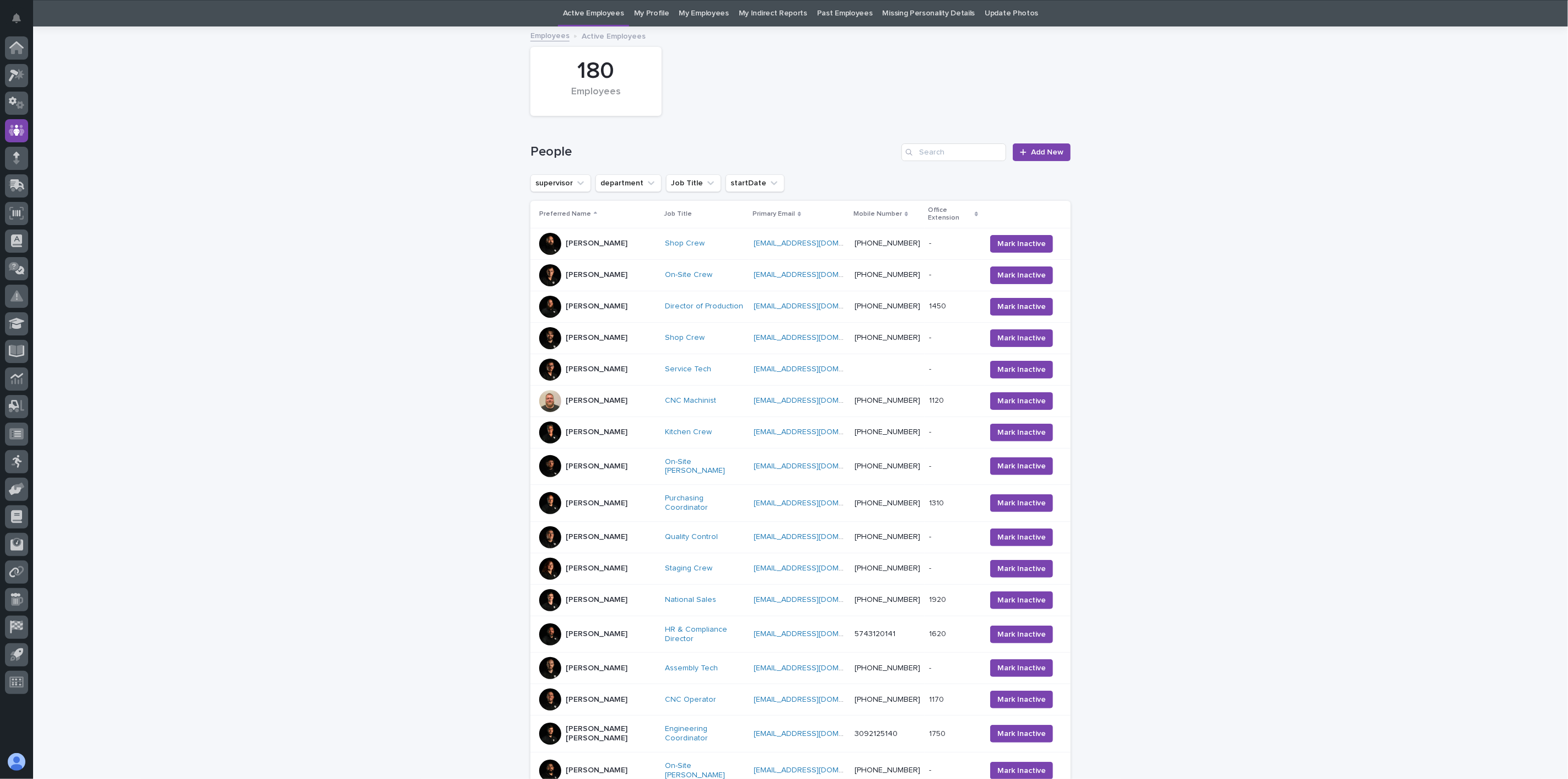
scroll to position [35, 0]
